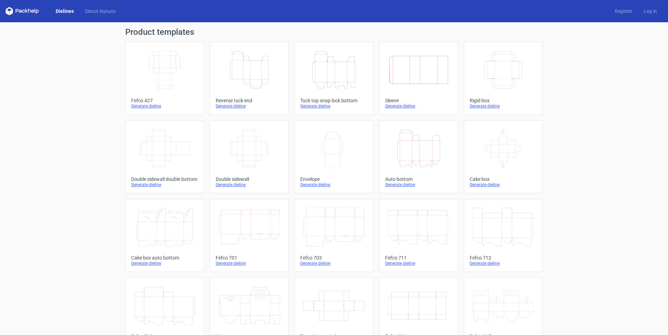
click at [242, 66] on icon "Height Depth Width" at bounding box center [250, 69] width 62 height 39
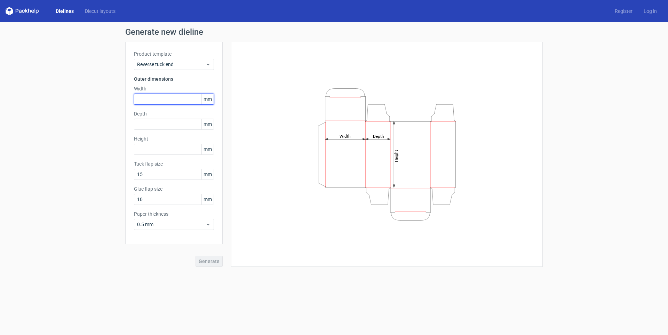
click at [167, 99] on input "text" at bounding box center [174, 99] width 80 height 11
type input "122"
drag, startPoint x: 154, startPoint y: 97, endPoint x: 114, endPoint y: 92, distance: 40.1
click at [115, 92] on div "Generate new dieline Product template Reverse tuck end Outer dimensions Width 1…" at bounding box center [334, 147] width 668 height 250
type input "65"
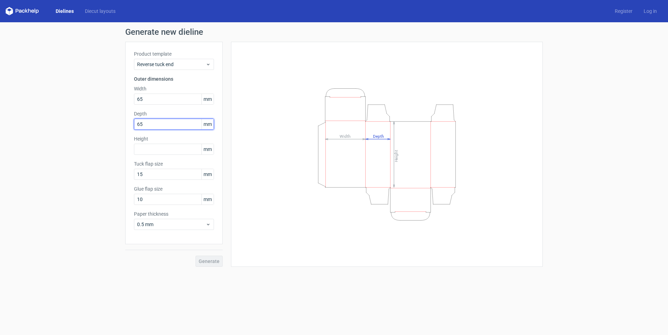
type input "65"
type input "135"
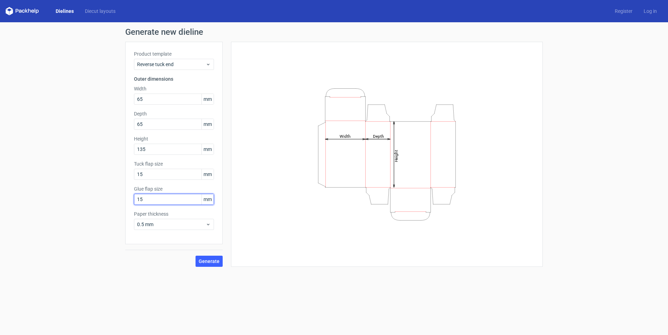
type input "15"
click at [184, 222] on span "0.5 mm" at bounding box center [171, 224] width 69 height 7
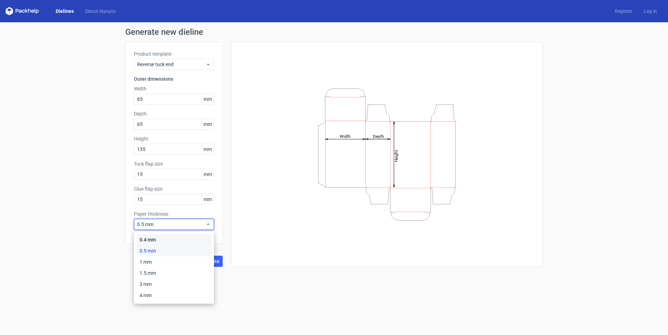
click at [176, 238] on div "0.4 mm" at bounding box center [174, 239] width 74 height 11
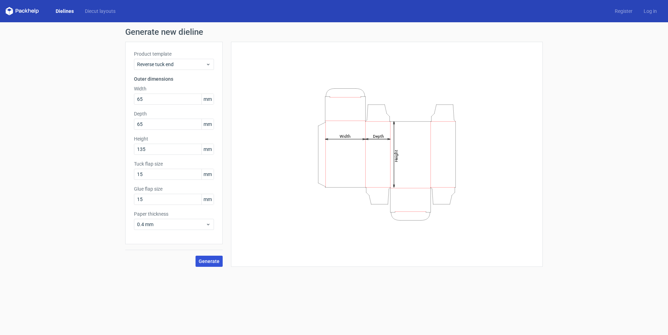
click at [207, 264] on span "Generate" at bounding box center [209, 261] width 21 height 5
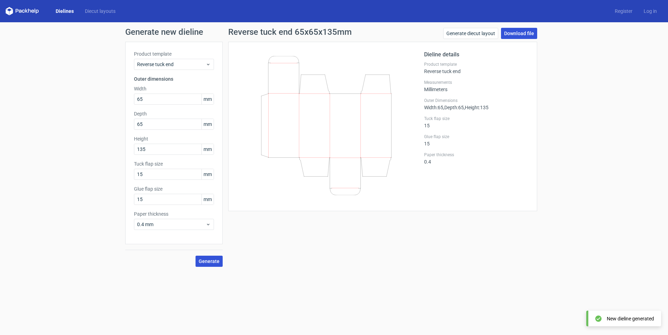
click at [509, 33] on link "Download file" at bounding box center [519, 33] width 36 height 11
